Goal: Use online tool/utility: Utilize a website feature to perform a specific function

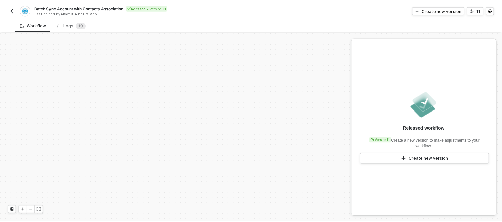
scroll to position [139, 0]
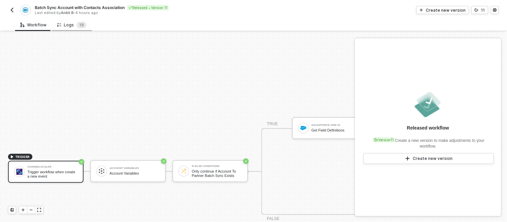
click at [59, 26] on icon at bounding box center [60, 25] width 2 height 3
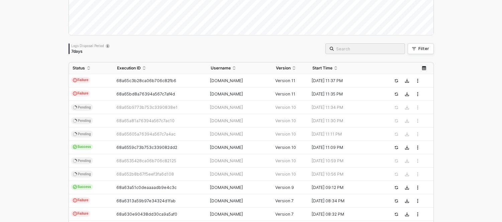
scroll to position [102, 0]
click at [118, 76] on td "68a65c3b28ca06b706c82fb6" at bounding box center [160, 80] width 94 height 13
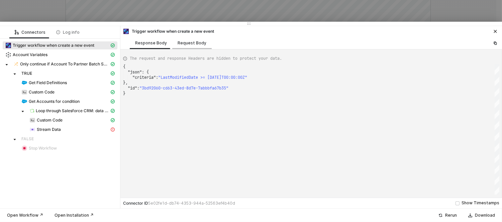
click at [174, 44] on div "Request Body" at bounding box center [191, 43] width 39 height 12
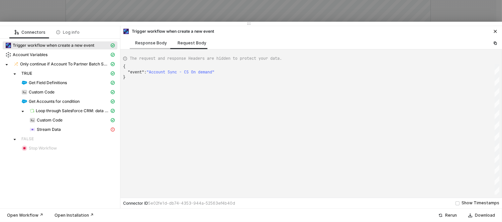
click at [149, 45] on div "Response Body" at bounding box center [151, 42] width 32 height 5
type textarea "{ "json": { "criteria": "LastModifiedDate >= [DATE]T00:00:00Z" }, "id": "3bd920…"
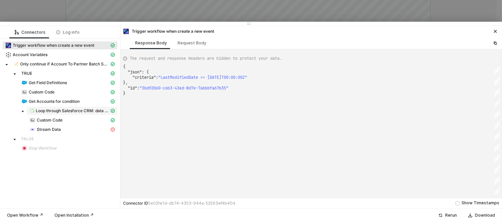
click at [77, 109] on span "Loop through Salesforce CRM: data - Records" at bounding box center [73, 110] width 74 height 5
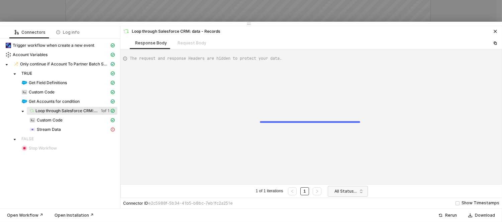
type textarea "{ "data": [ [ [ { "json": { "data": { "totalSize": 7, "done": true, "records": ["
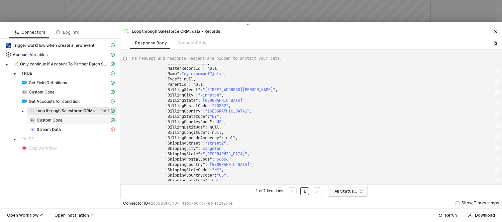
click at [80, 121] on div "Custom Code" at bounding box center [69, 120] width 80 height 6
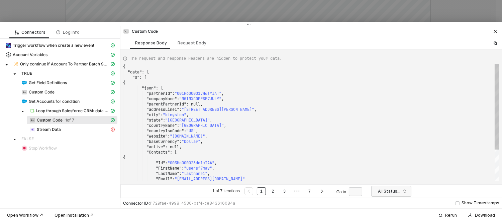
type textarea ""state": "[US_STATE]", "countryName": "[GEOGRAPHIC_DATA]", "countryIsoCode": "U…"
click at [237, 141] on div ""baseCurrency" : "Dollar" ," at bounding box center [311, 141] width 376 height 5
